Goal: Information Seeking & Learning: Learn about a topic

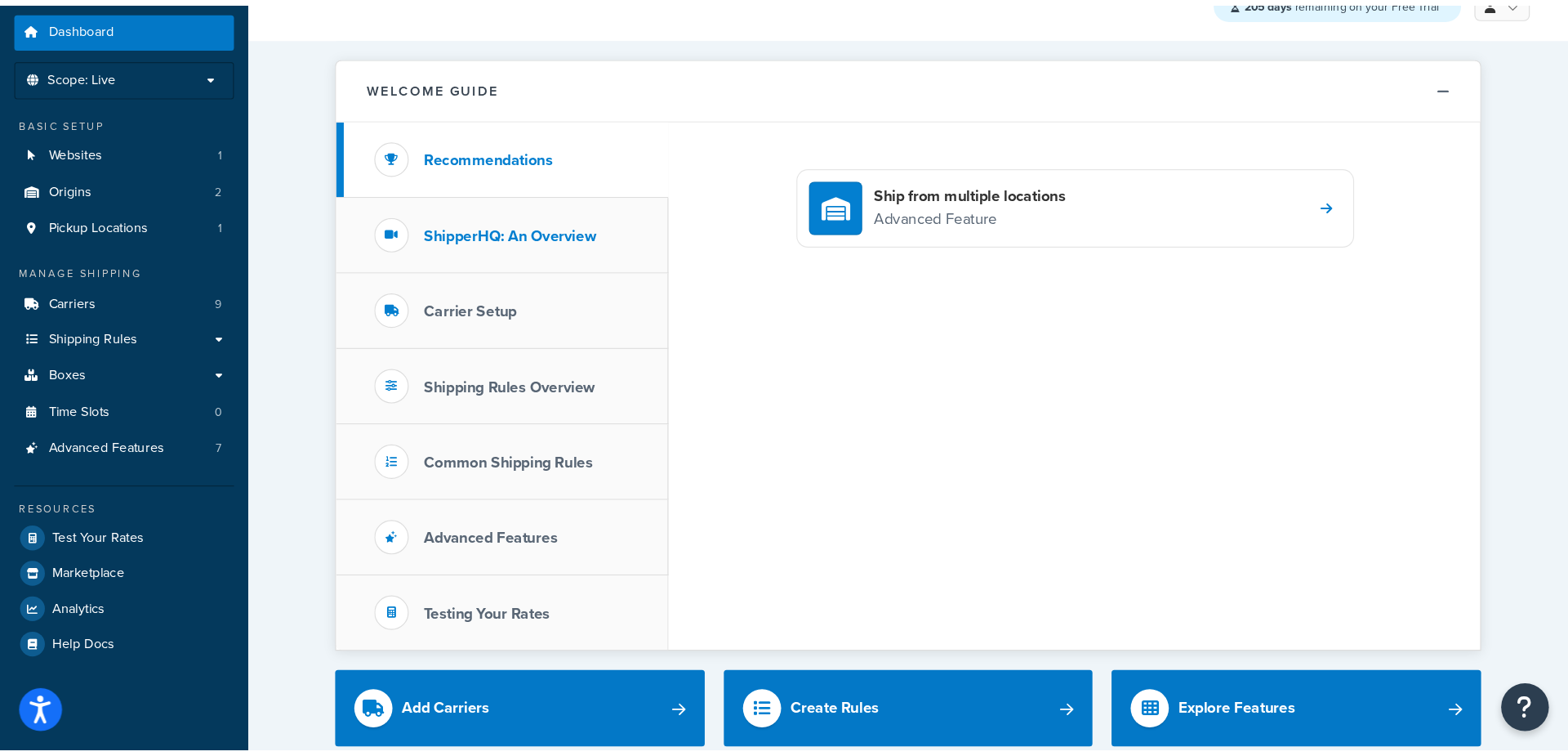
scroll to position [51, 0]
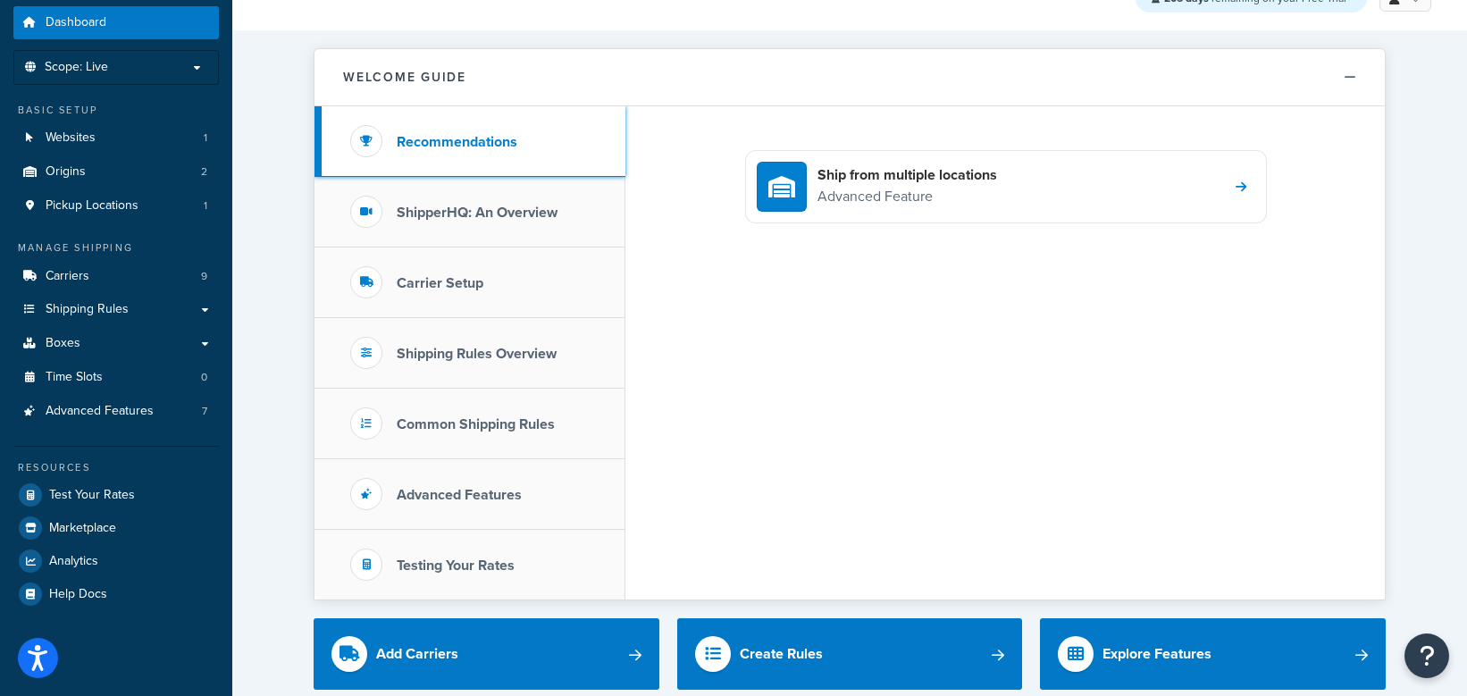
click at [498, 148] on h3 "Recommendations" at bounding box center [457, 142] width 121 height 16
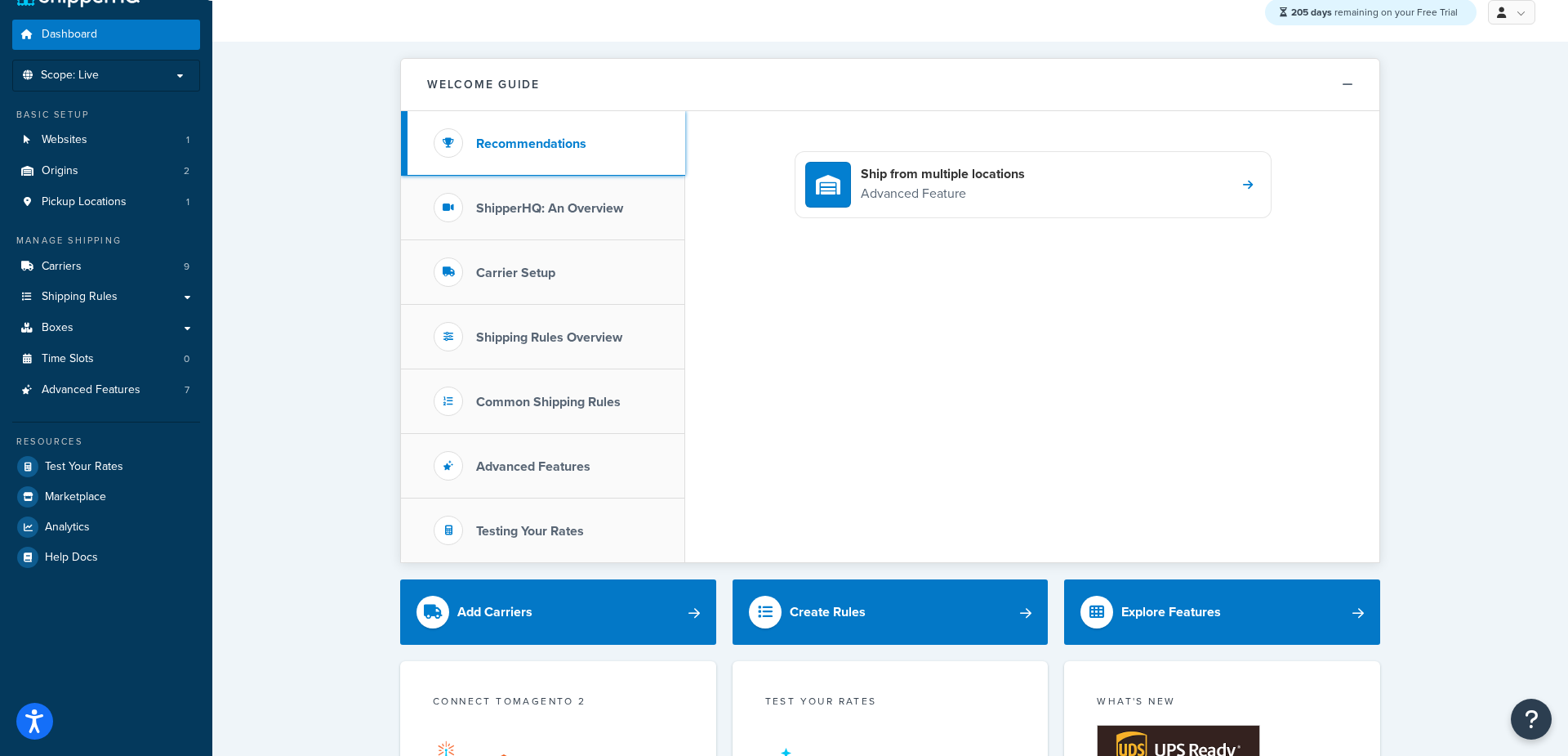
scroll to position [30, 0]
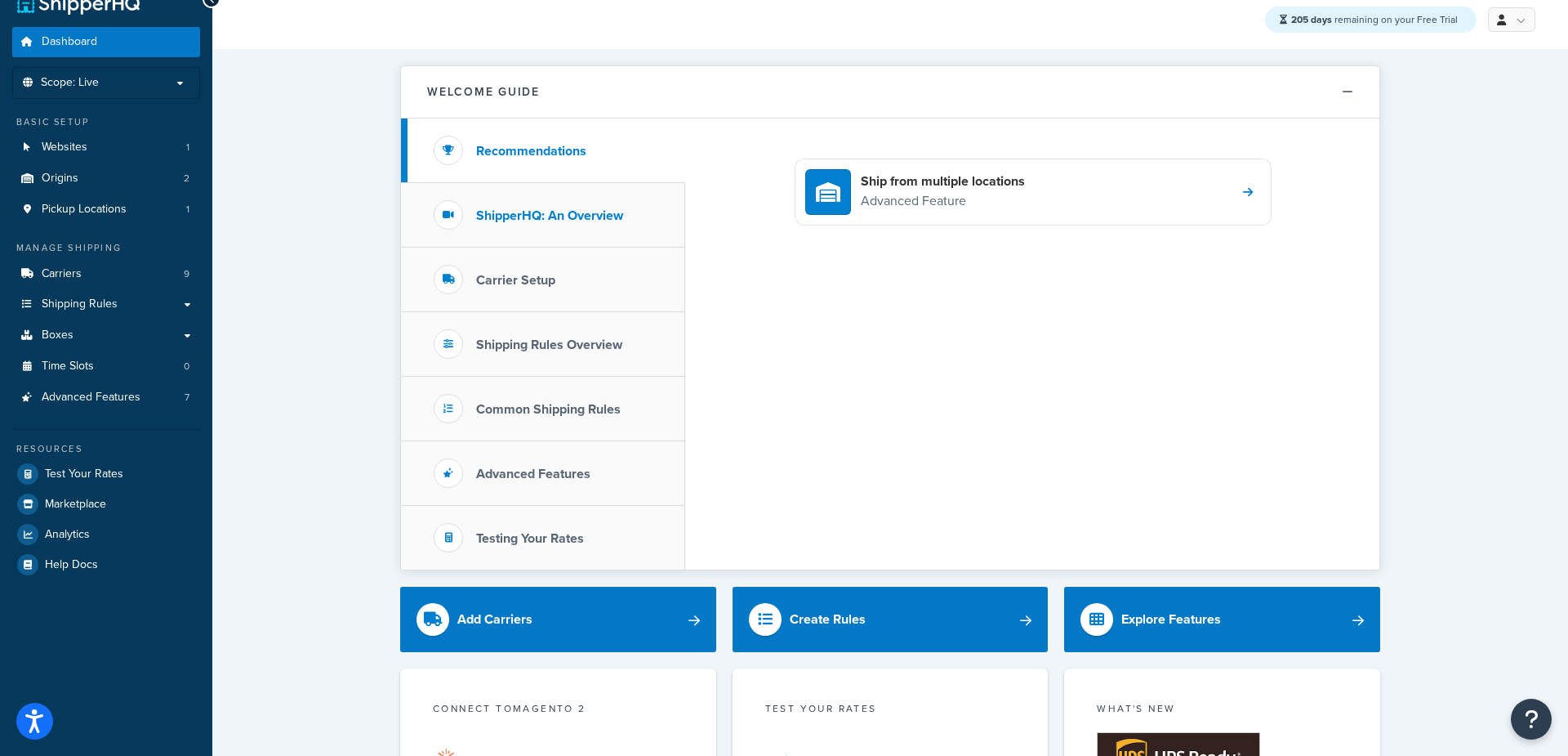
click at [537, 213] on h3 "ShipperHQ: An Overview" at bounding box center [549, 216] width 147 height 15
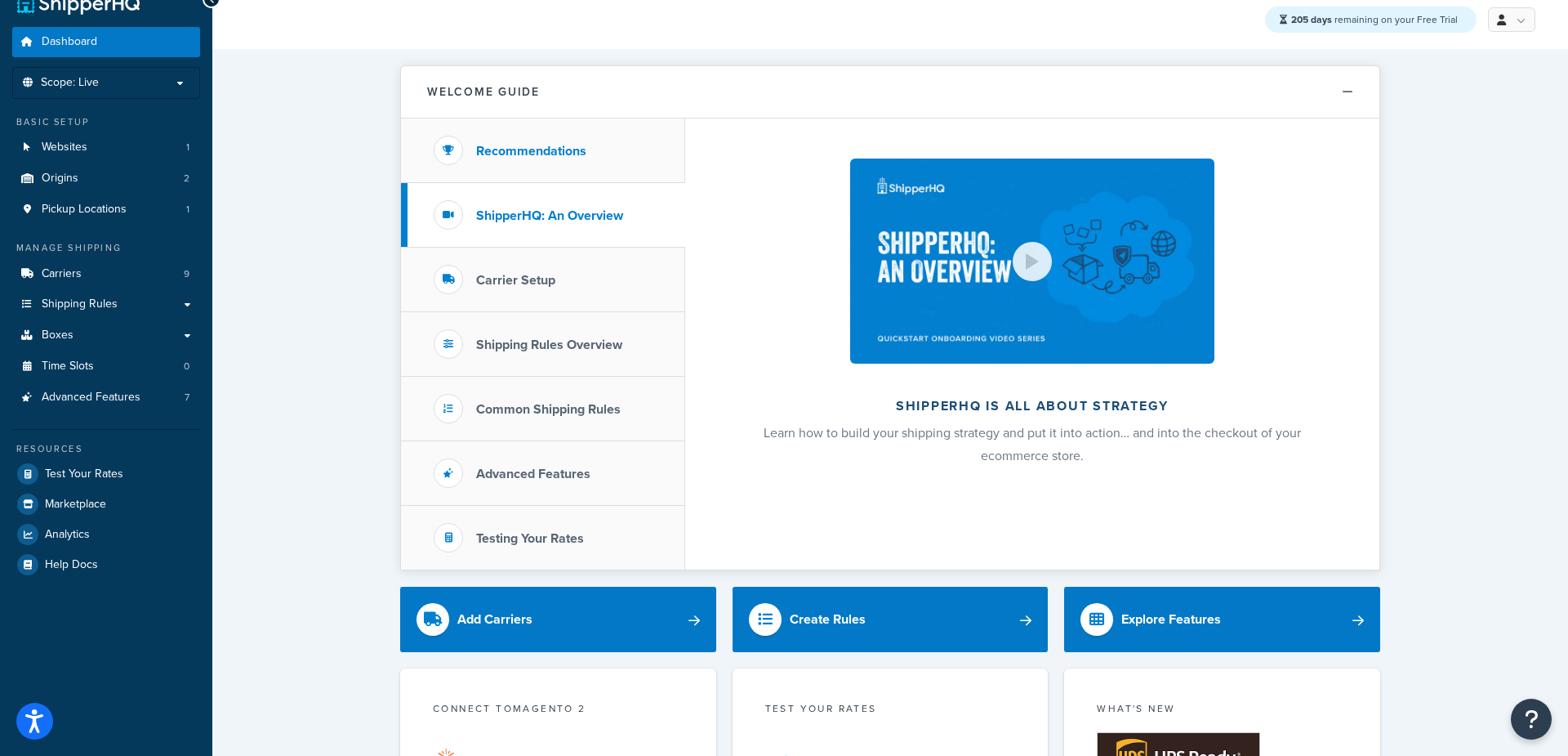
click at [510, 140] on li "Recommendations" at bounding box center [543, 151] width 284 height 65
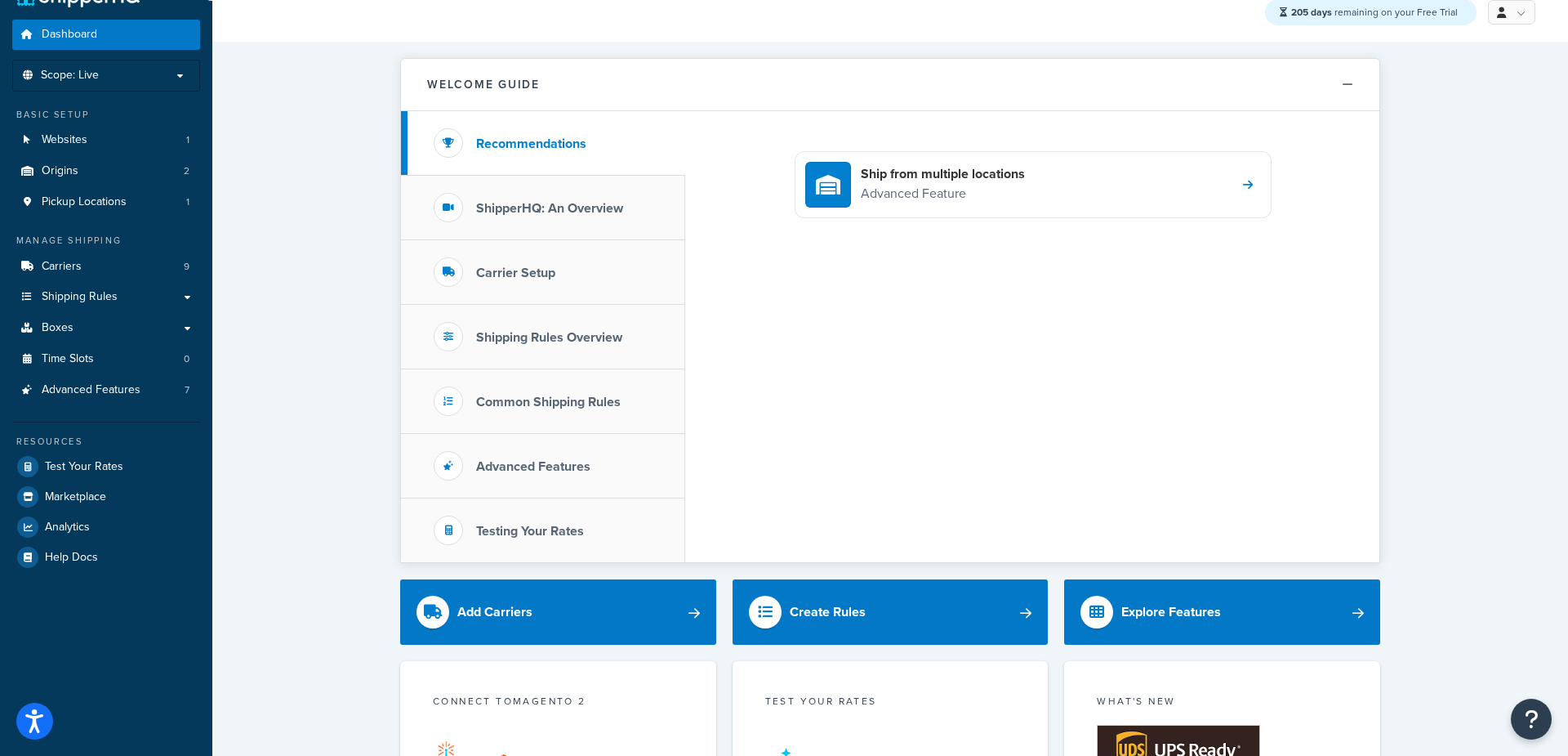
scroll to position [36, 0]
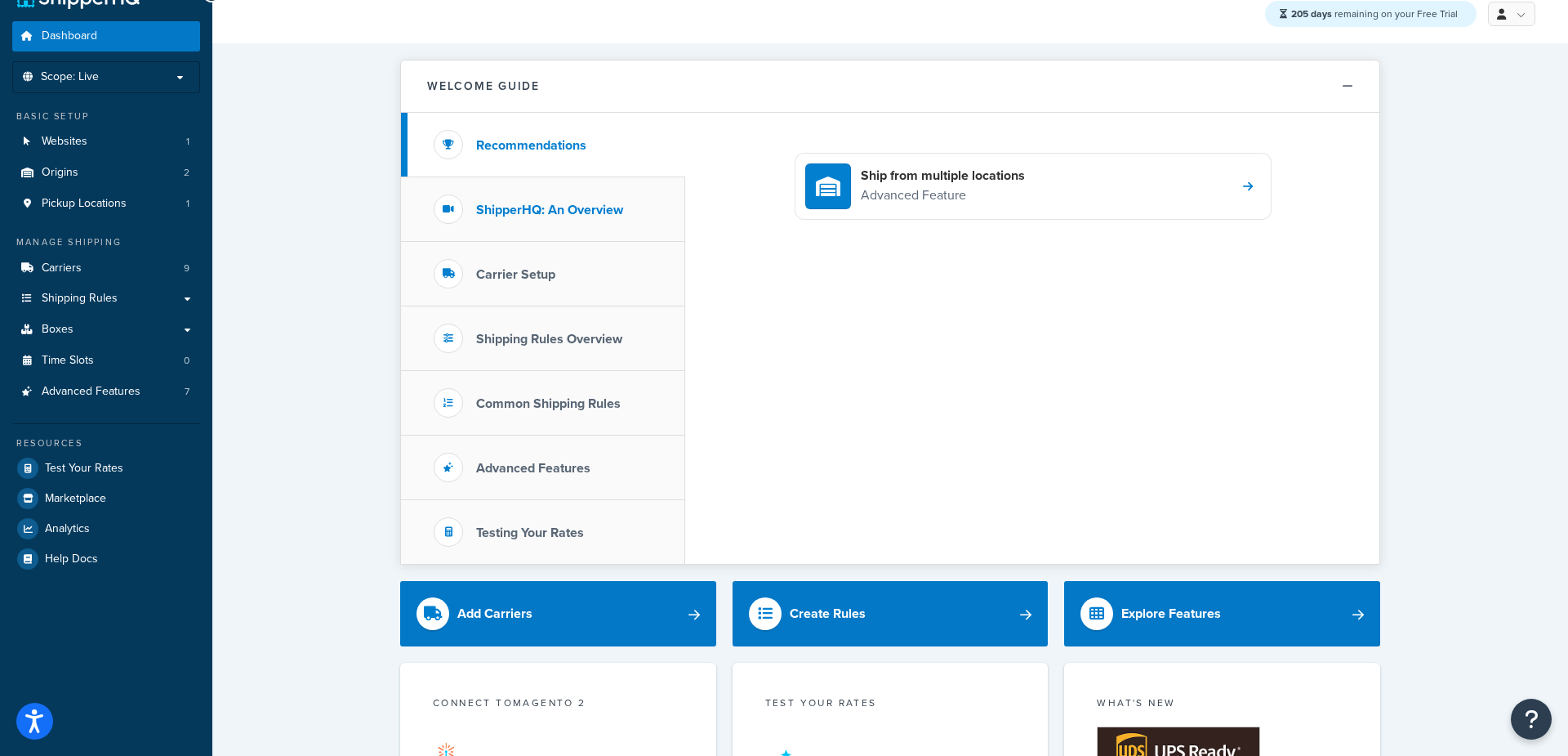
click at [507, 186] on li "ShipperHQ: An Overview" at bounding box center [543, 209] width 284 height 65
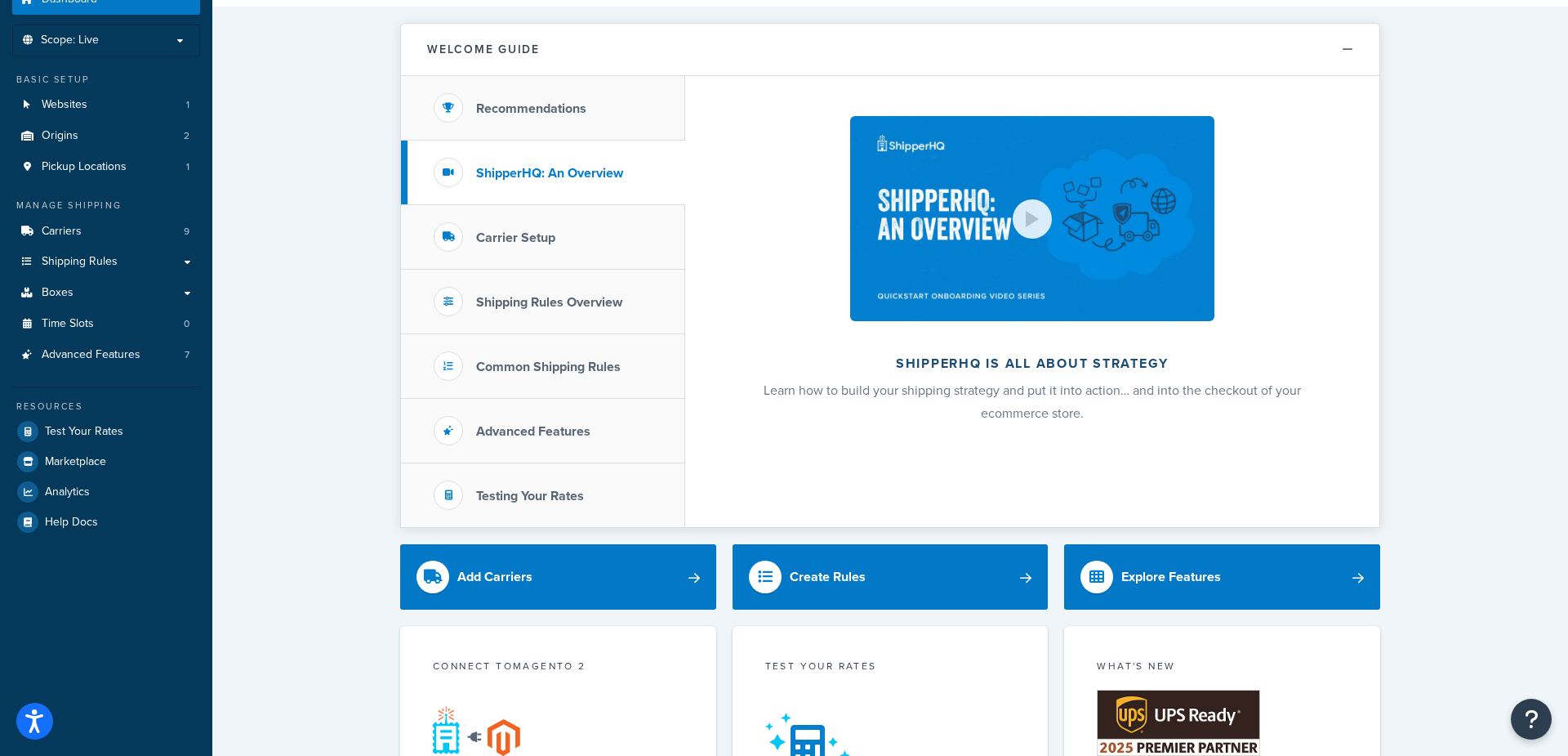
scroll to position [76, 0]
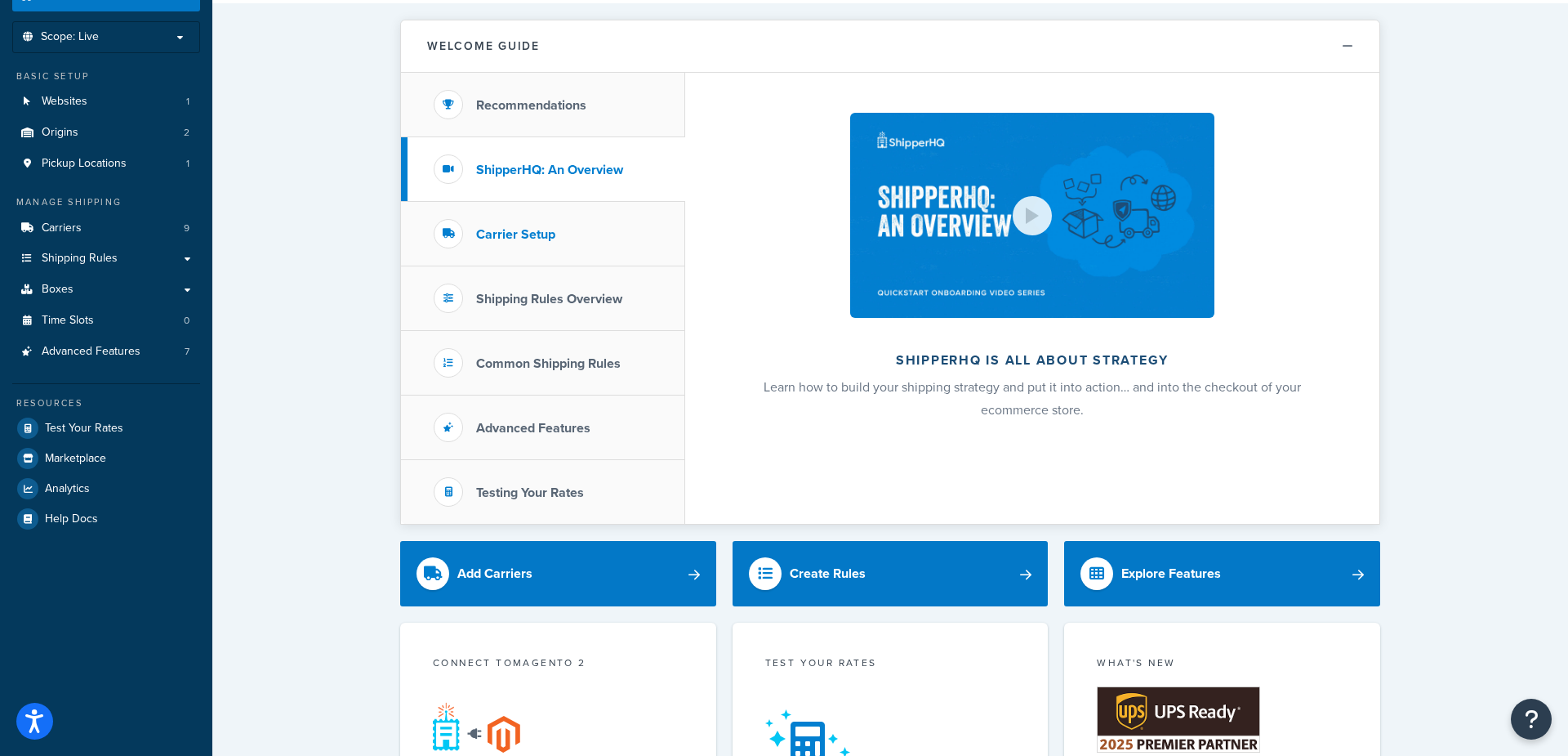
click at [542, 241] on h3 "Carrier Setup" at bounding box center [515, 234] width 79 height 15
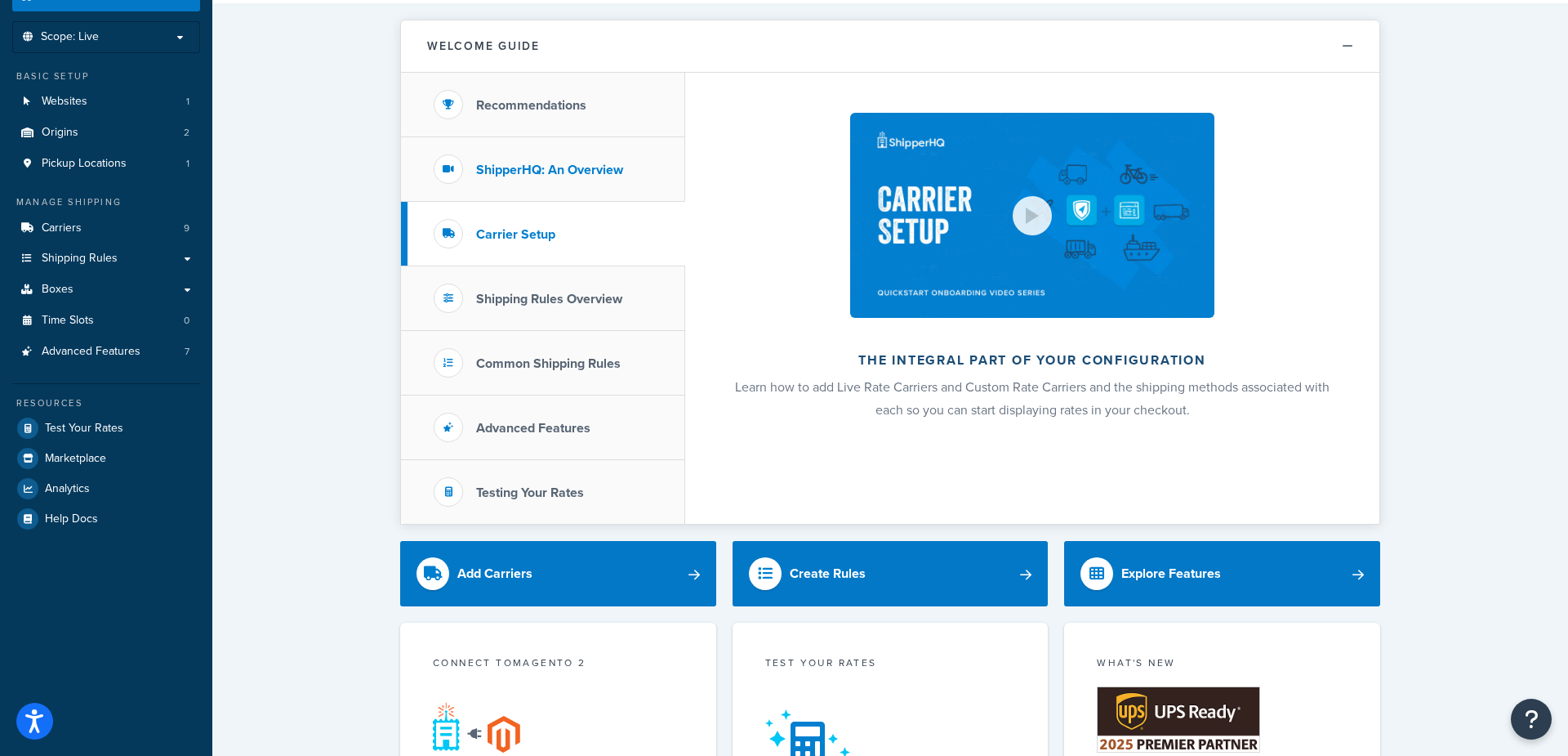
click at [567, 174] on h3 "ShipperHQ: An Overview" at bounding box center [549, 170] width 147 height 15
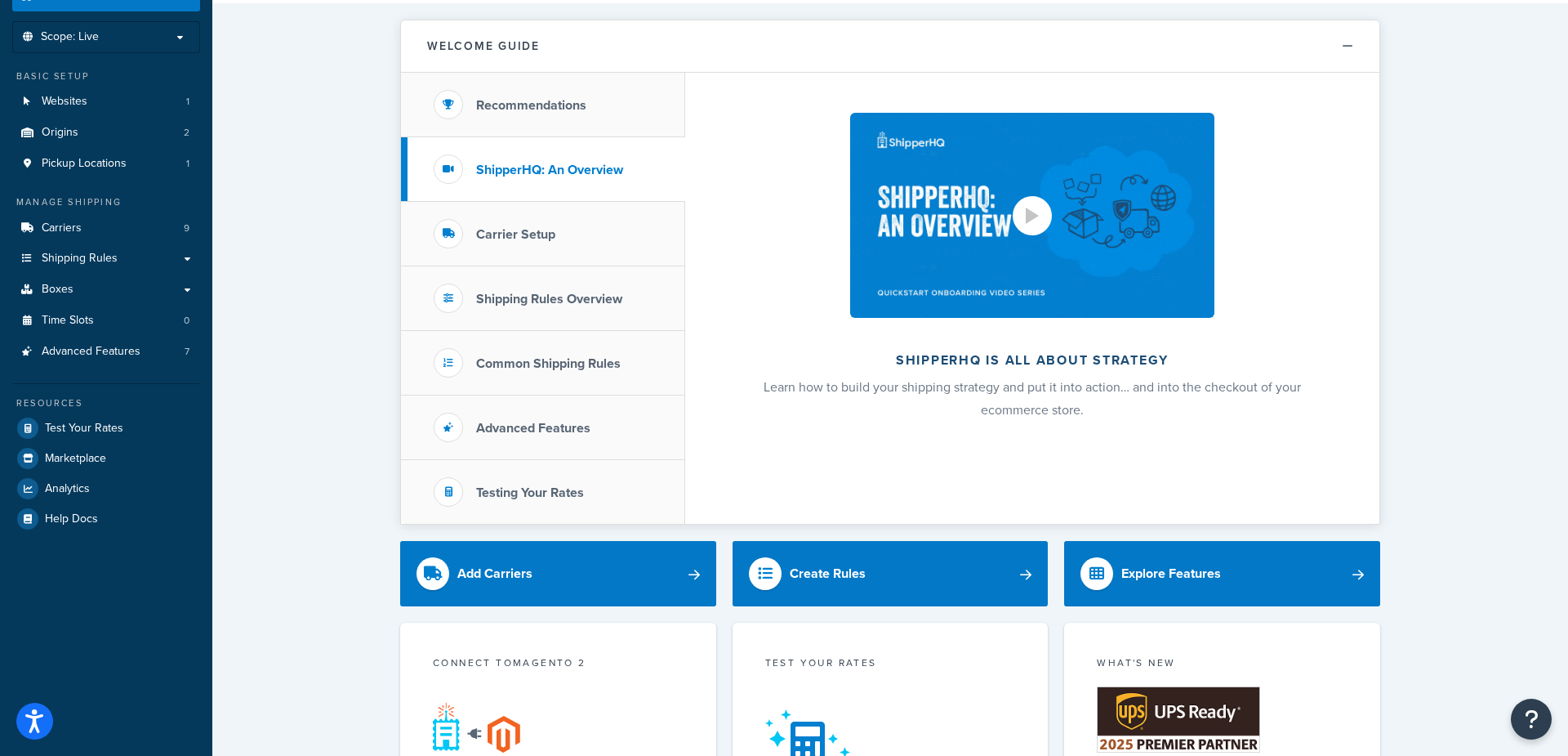
click at [1028, 208] on div at bounding box center [1032, 216] width 13 height 16
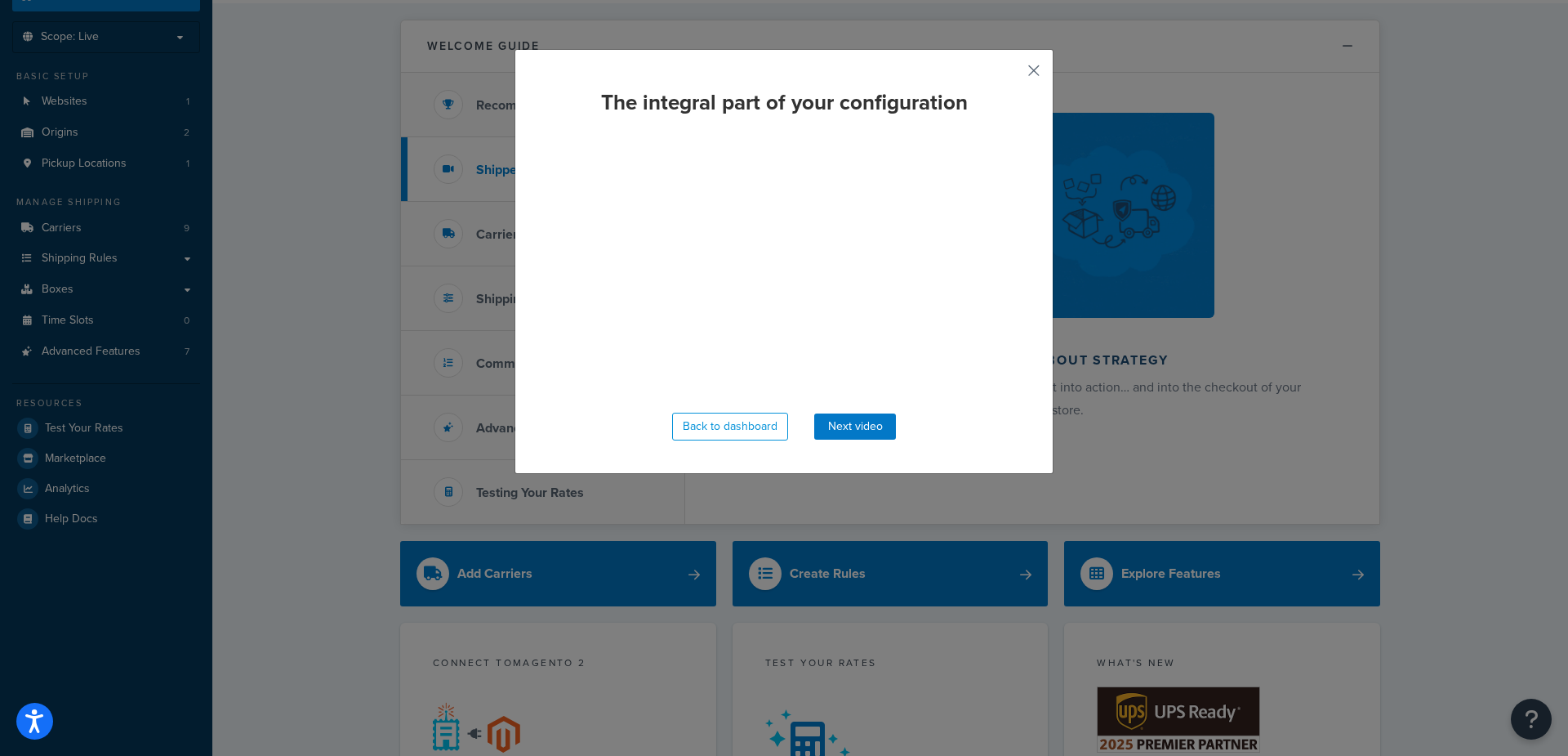
click at [1012, 74] on button "button" at bounding box center [1010, 76] width 4 height 4
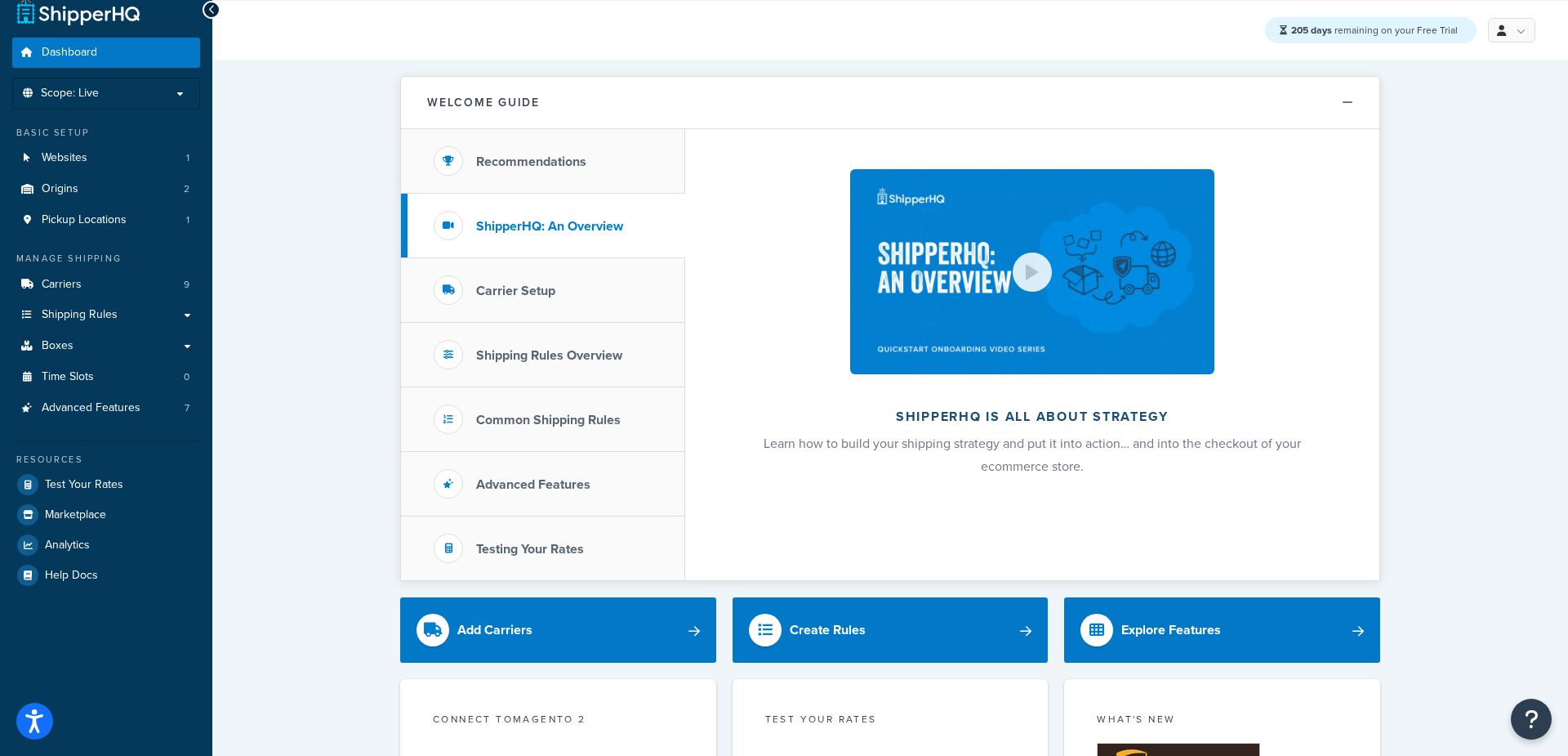
scroll to position [14, 0]
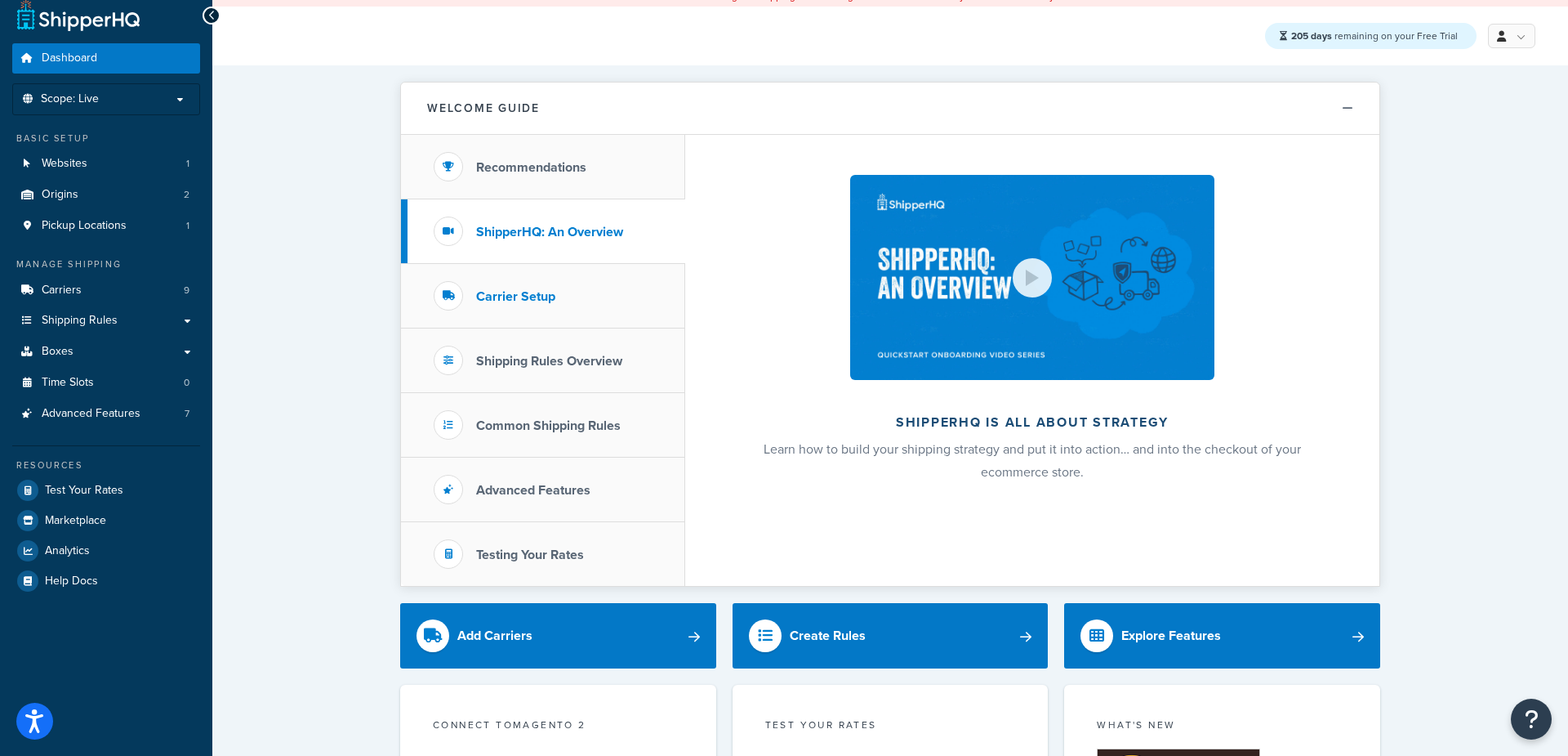
click at [513, 311] on li "Carrier Setup" at bounding box center [543, 296] width 284 height 65
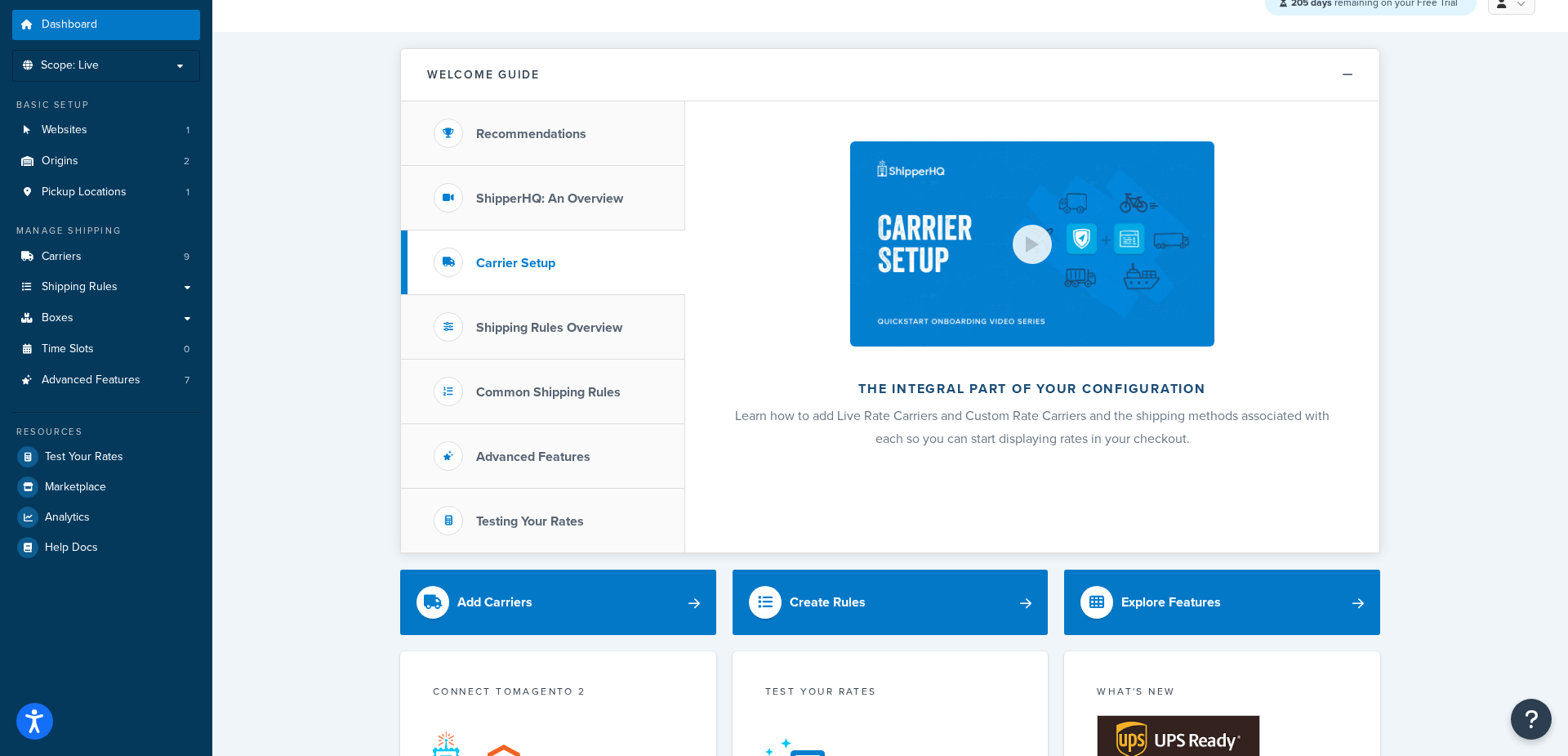
scroll to position [59, 0]
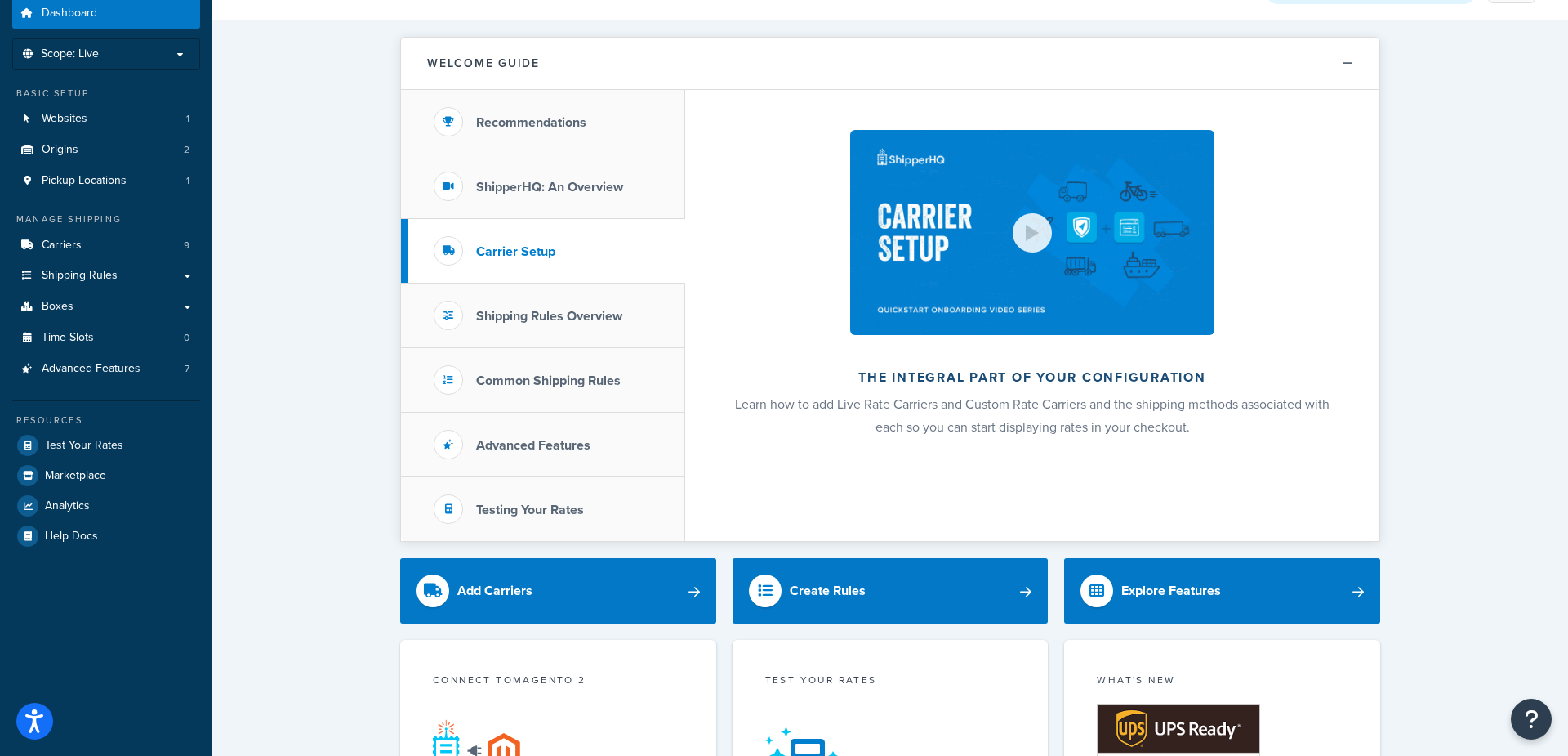
click at [1016, 449] on div "The integral part of your configuration Learn how to add Live Rate Carriers and…" at bounding box center [1032, 314] width 694 height 451
click at [525, 312] on h3 "Shipping Rules Overview" at bounding box center [549, 316] width 146 height 15
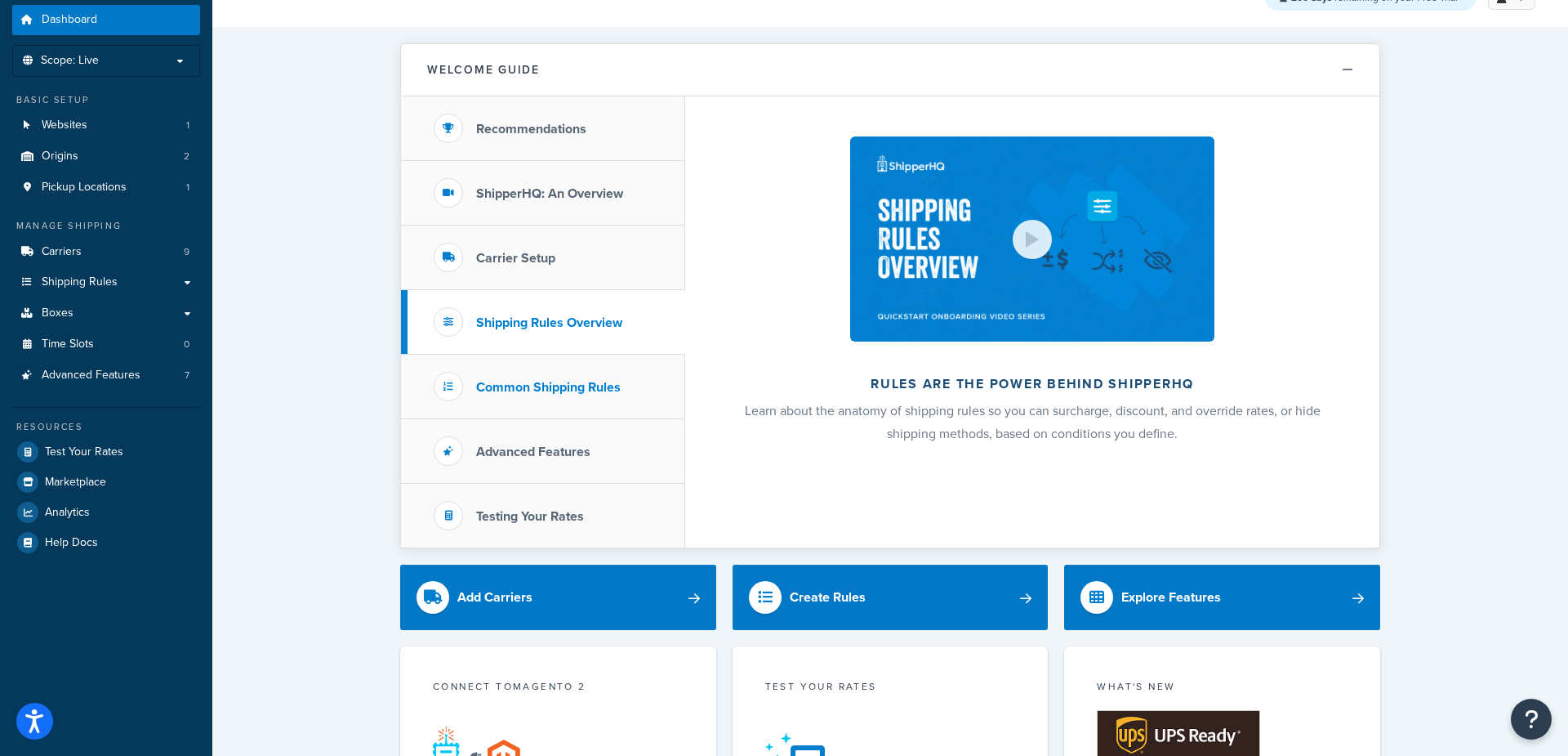
click at [577, 387] on h3 "Common Shipping Rules" at bounding box center [548, 387] width 144 height 15
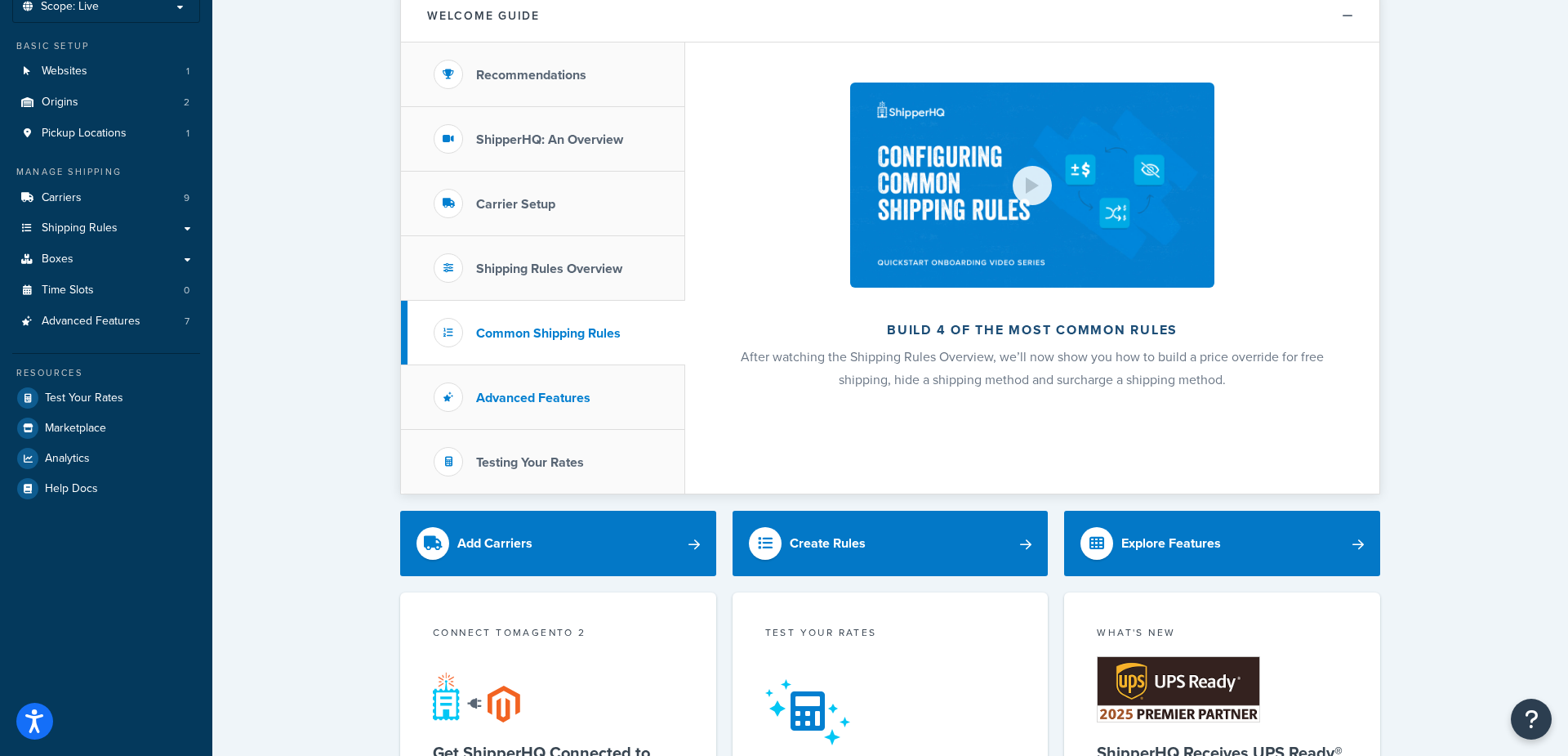
click at [570, 384] on li "Advanced Features" at bounding box center [543, 397] width 284 height 65
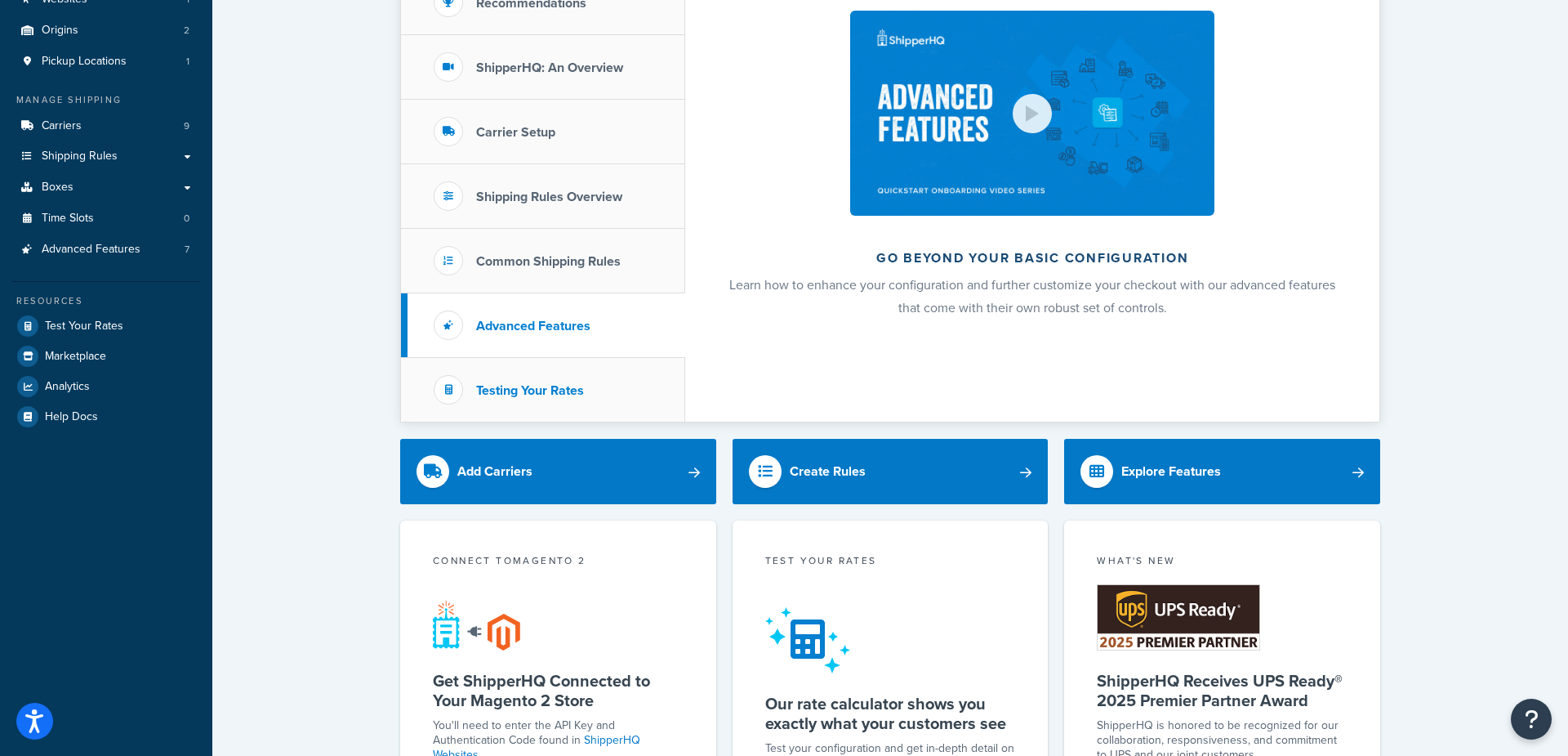
click at [564, 393] on h3 "Testing Your Rates" at bounding box center [530, 390] width 108 height 15
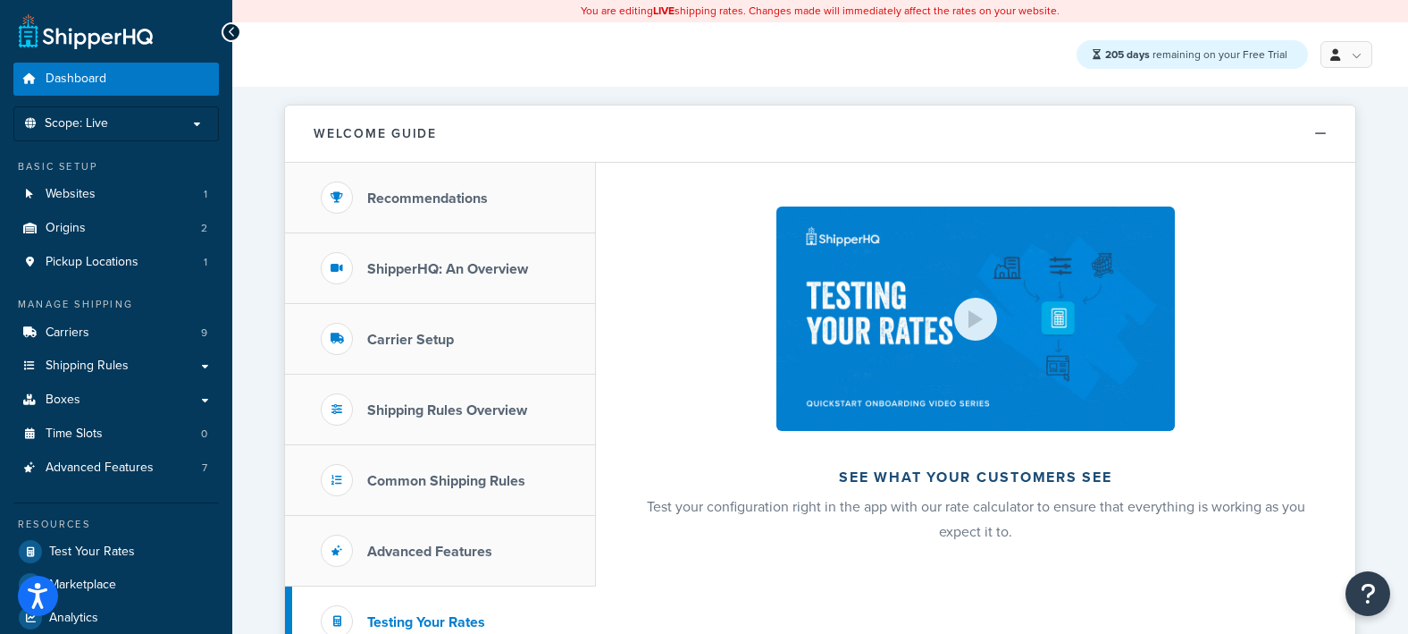
scroll to position [95, 0]
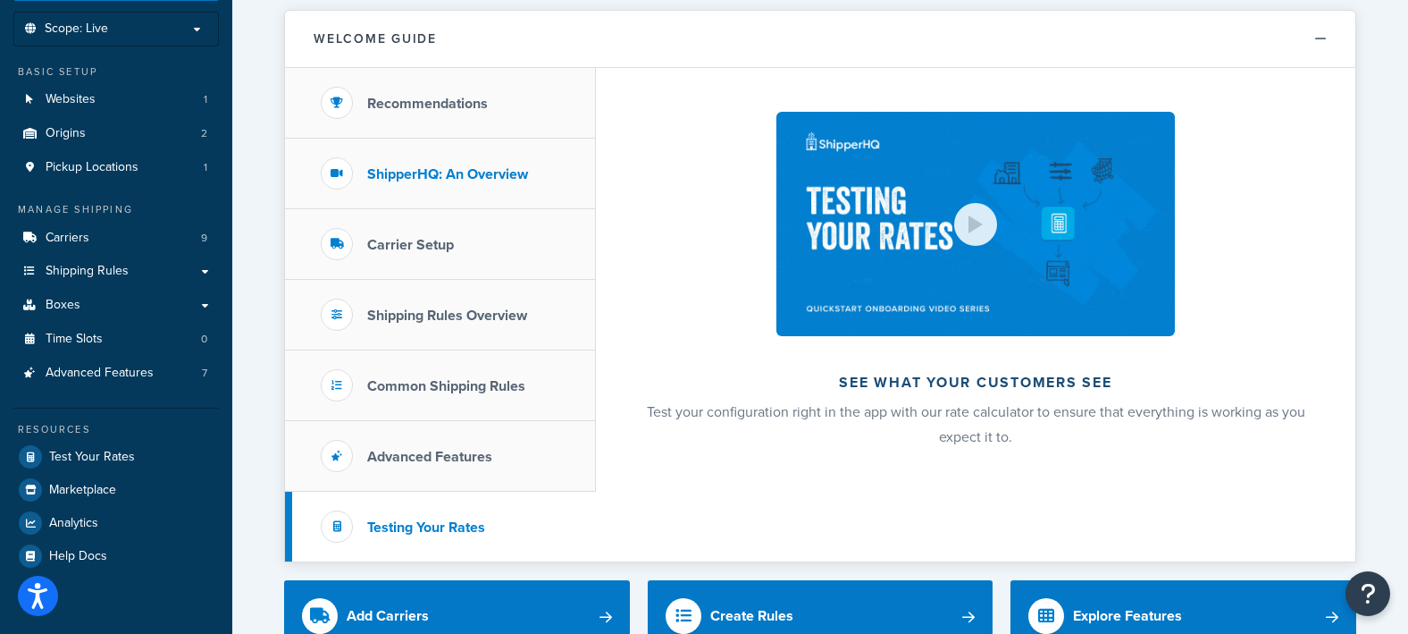
click at [466, 185] on li "ShipperHQ: An Overview" at bounding box center [440, 173] width 311 height 71
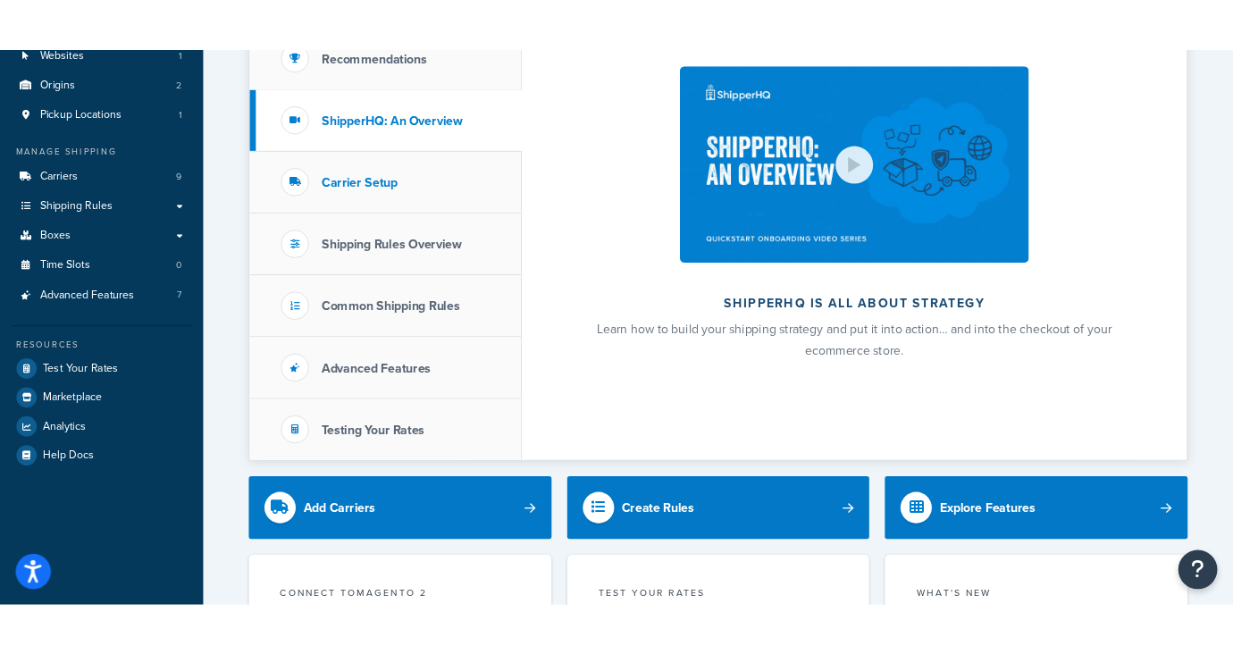
scroll to position [208, 0]
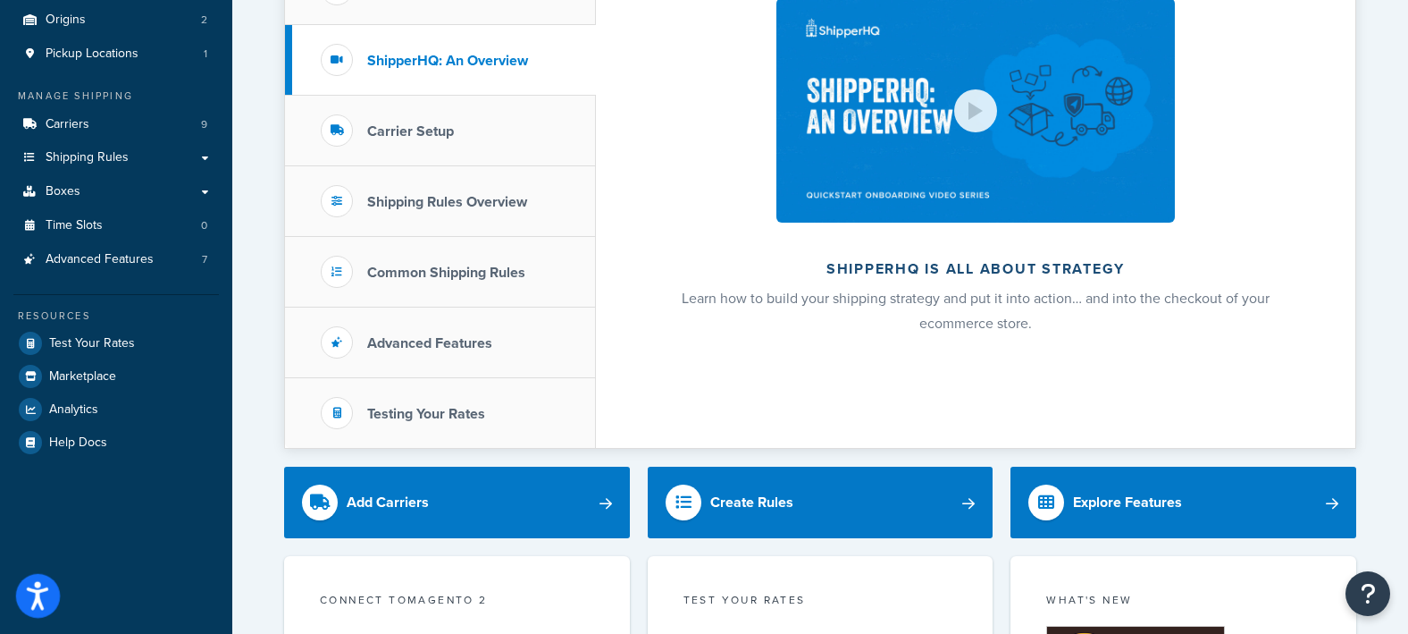
click at [51, 595] on button "Open accessiBe: accessibility options, statement and help" at bounding box center [38, 596] width 45 height 45
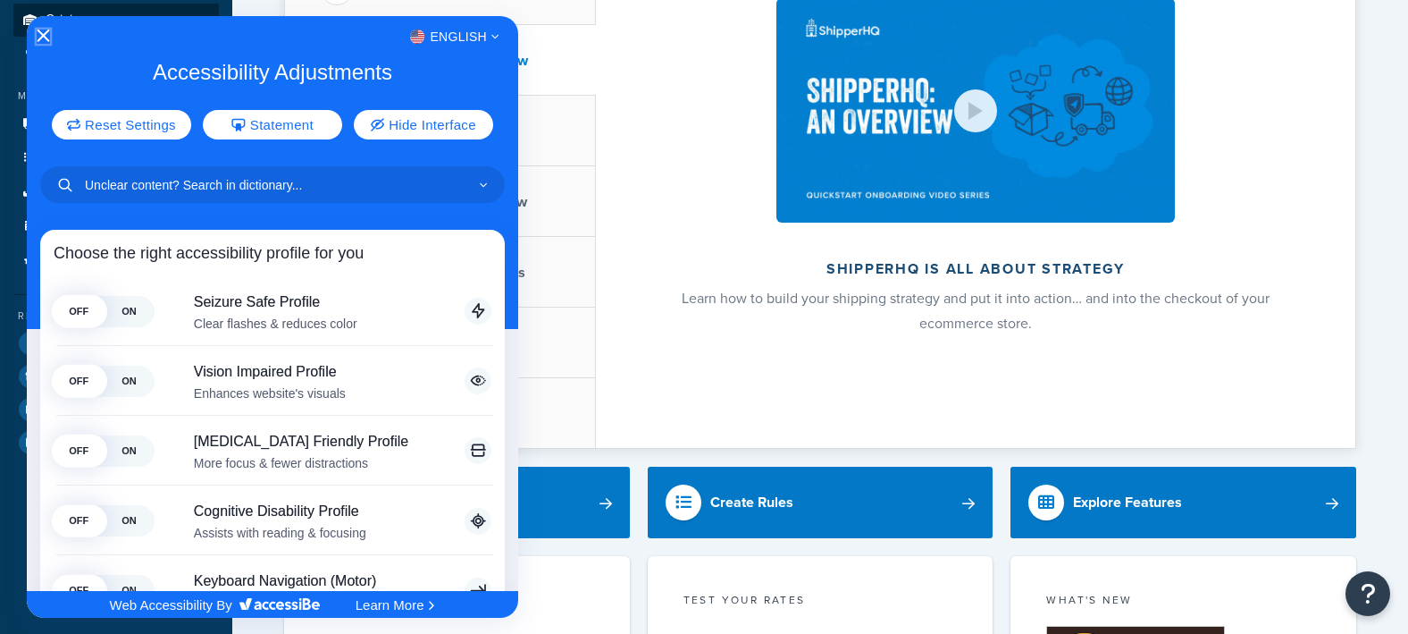
click at [44, 33] on icon "Close Accessibility Interface" at bounding box center [44, 35] width 13 height 13
